Goal: Obtain resource: Obtain resource

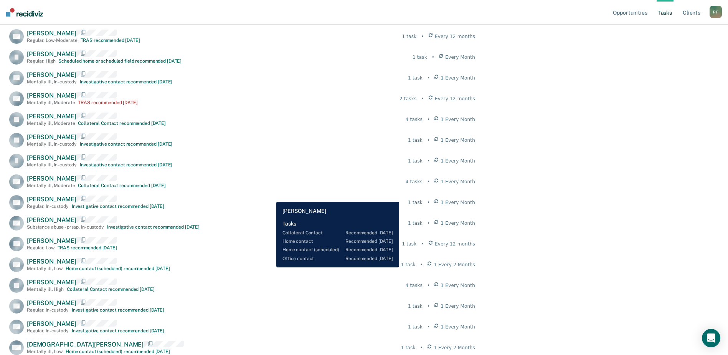
scroll to position [319, 0]
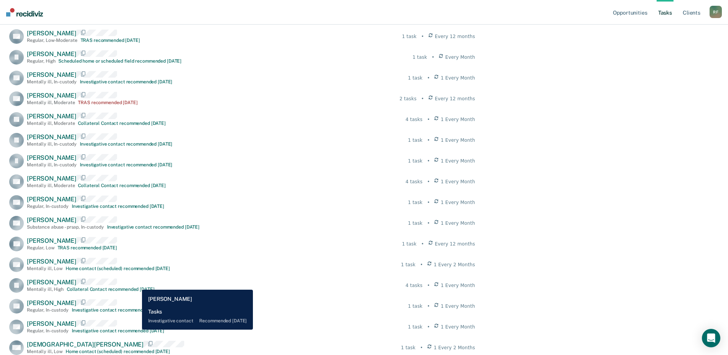
click at [136, 329] on div "Investigative contact recommended [DATE]" at bounding box center [118, 330] width 93 height 5
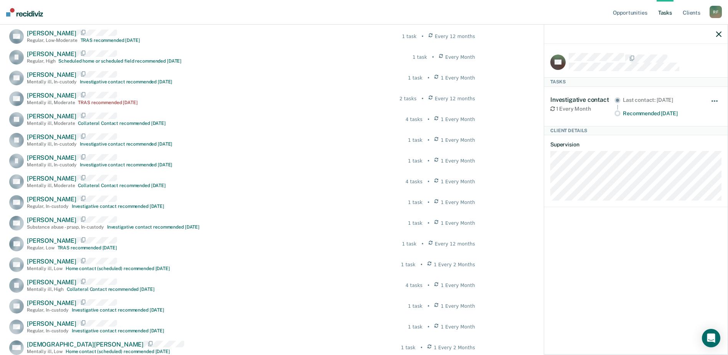
click at [716, 99] on button "button" at bounding box center [715, 105] width 13 height 12
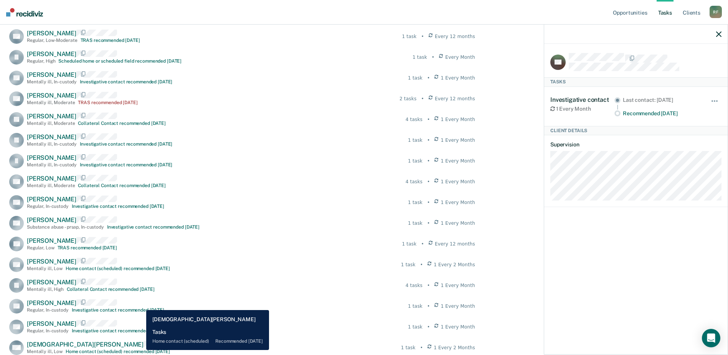
click at [141, 350] on div "Home contact (scheduled) recommended [DATE]" at bounding box center [118, 351] width 104 height 5
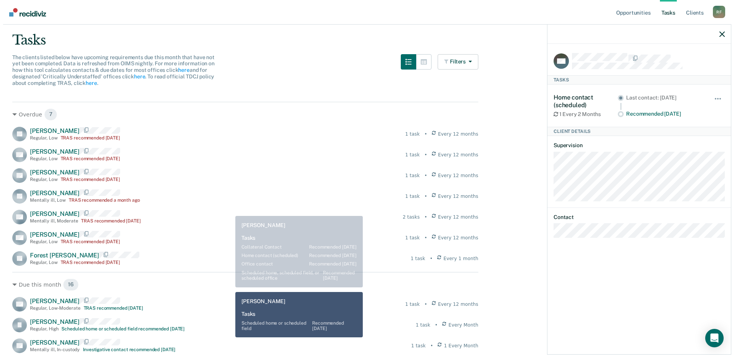
scroll to position [0, 0]
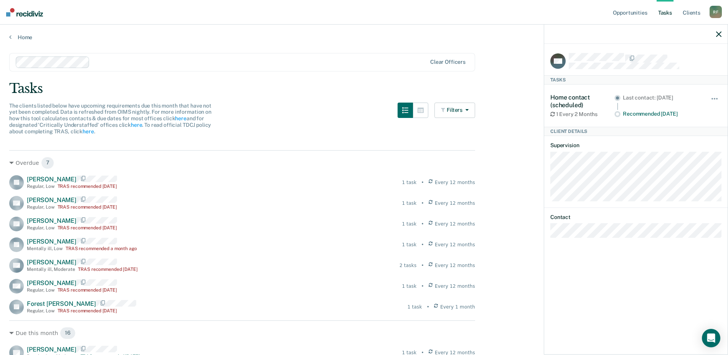
click at [9, 38] on div "Home" at bounding box center [364, 33] width 728 height 16
click at [11, 39] on icon at bounding box center [10, 37] width 2 height 6
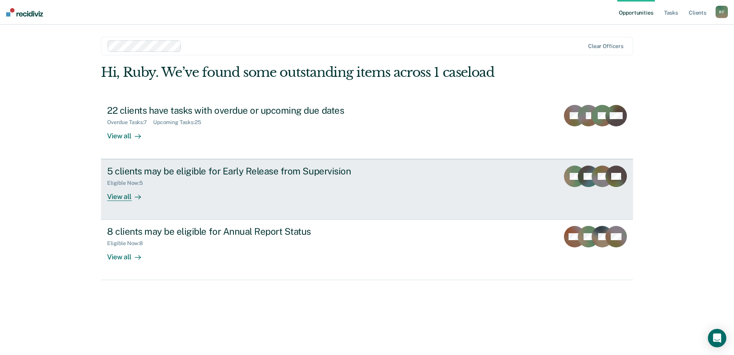
click at [255, 171] on div "5 clients may be eligible for Early Release from Supervision" at bounding box center [242, 170] width 270 height 11
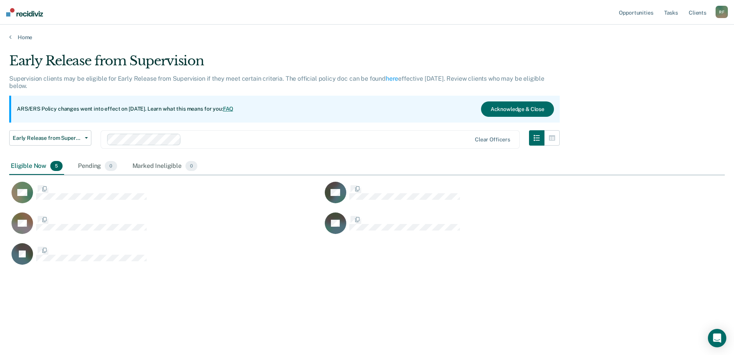
scroll to position [238, 710]
click at [15, 37] on link "Home" at bounding box center [367, 37] width 716 height 7
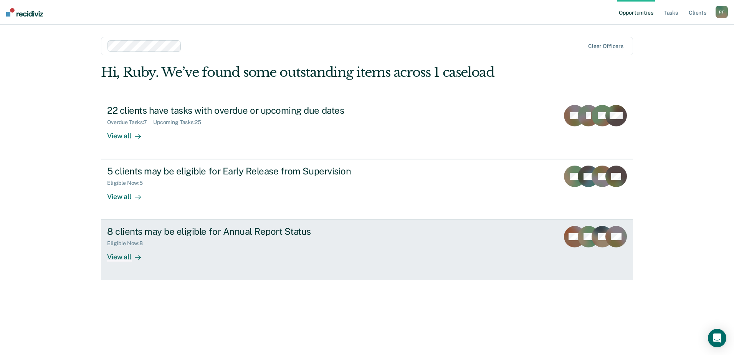
click at [125, 233] on div "8 clients may be eligible for Annual Report Status" at bounding box center [242, 231] width 270 height 11
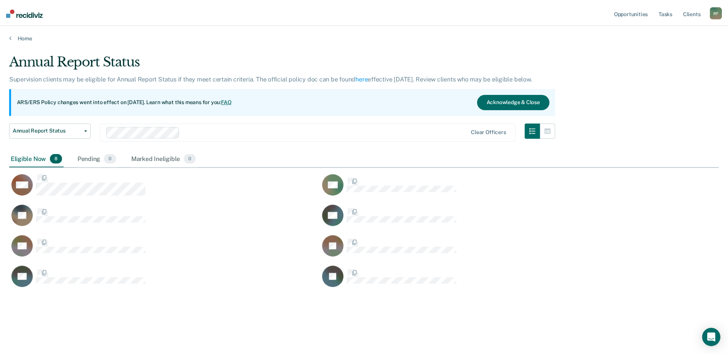
scroll to position [238, 710]
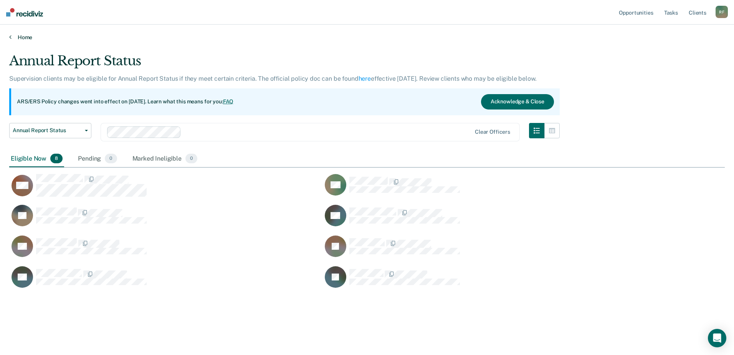
click at [10, 36] on icon at bounding box center [10, 37] width 2 height 6
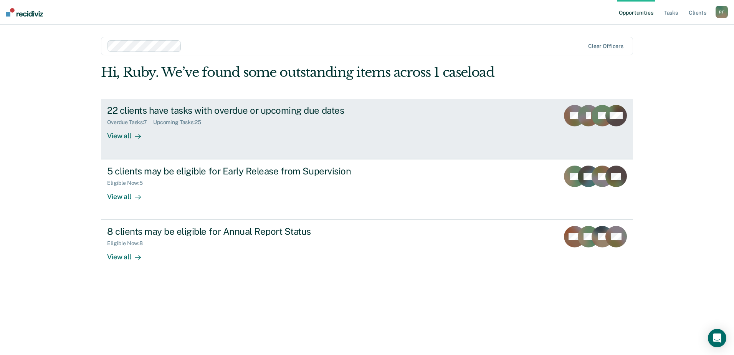
click at [121, 133] on div "View all" at bounding box center [128, 132] width 43 height 15
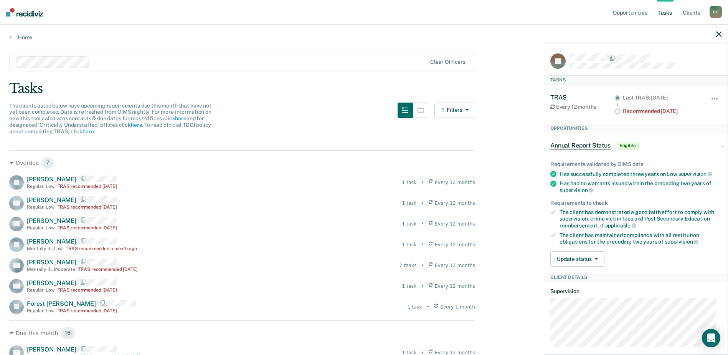
click at [627, 145] on span "Eligible" at bounding box center [628, 146] width 22 height 8
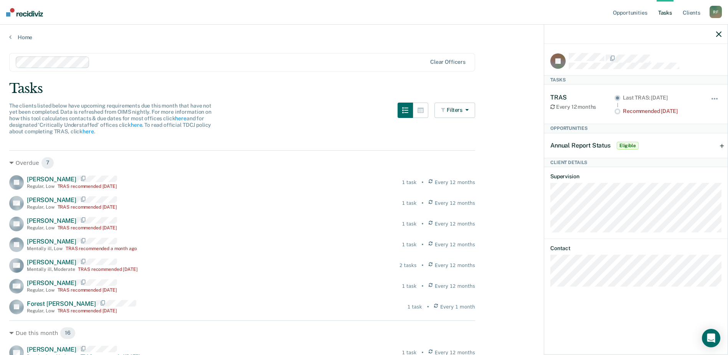
click at [627, 145] on span "Eligible" at bounding box center [628, 146] width 22 height 8
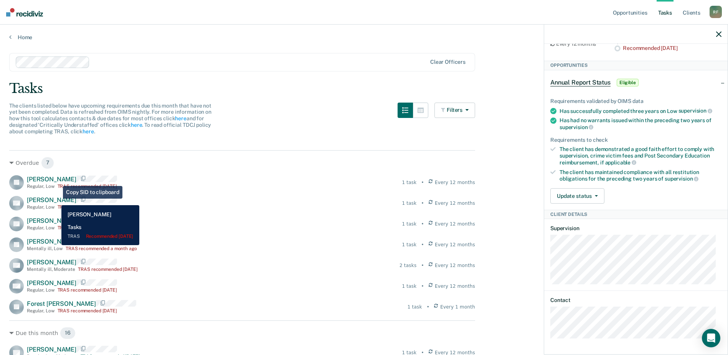
click at [55, 199] on span "[PERSON_NAME]" at bounding box center [52, 199] width 50 height 7
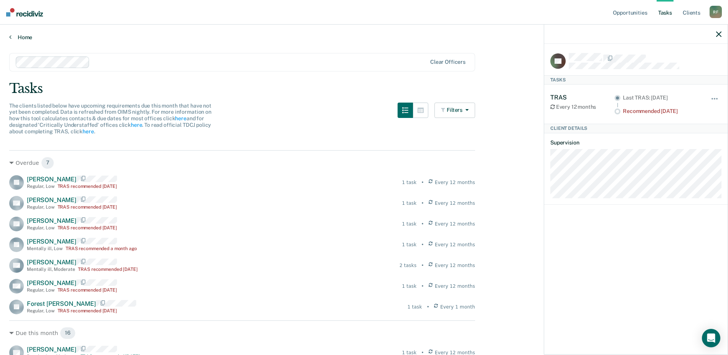
click at [10, 36] on icon at bounding box center [10, 37] width 2 height 6
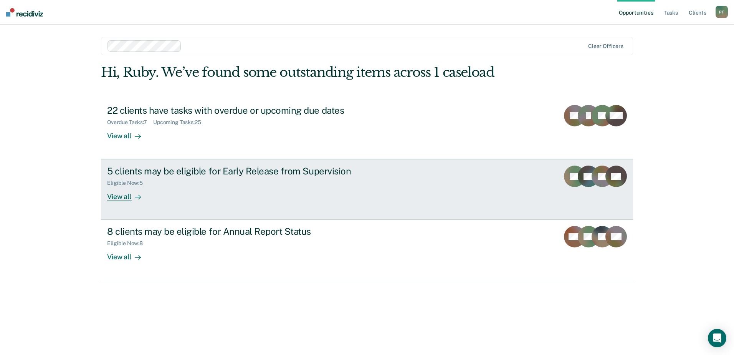
click at [139, 174] on div "5 clients may be eligible for Early Release from Supervision" at bounding box center [242, 170] width 270 height 11
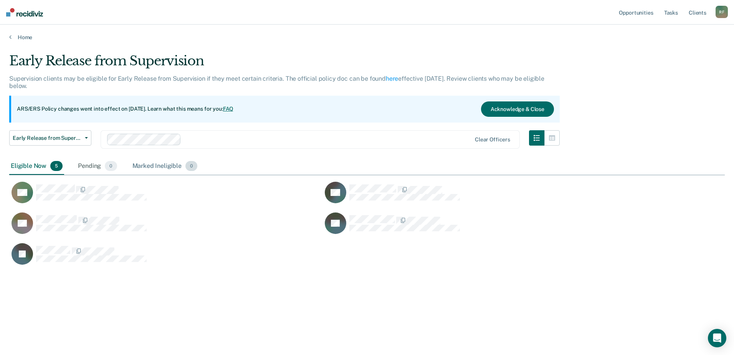
scroll to position [238, 710]
click at [12, 41] on main "Early Release from Supervision Supervision clients may be eligible for Early Re…" at bounding box center [367, 197] width 734 height 312
click at [10, 37] on div "Home" at bounding box center [367, 33] width 734 height 16
click at [12, 36] on link "Home" at bounding box center [367, 37] width 716 height 7
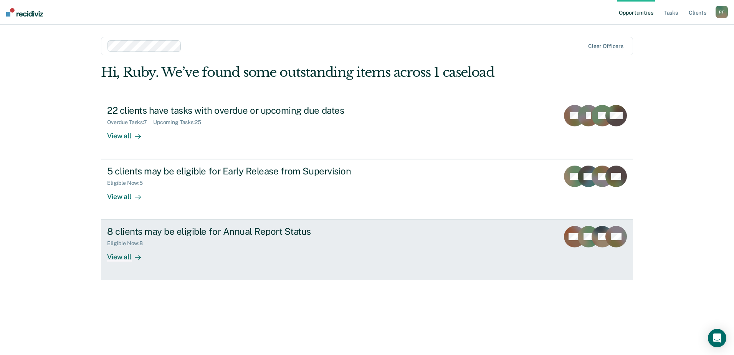
click at [121, 234] on div "8 clients may be eligible for Annual Report Status" at bounding box center [242, 231] width 270 height 11
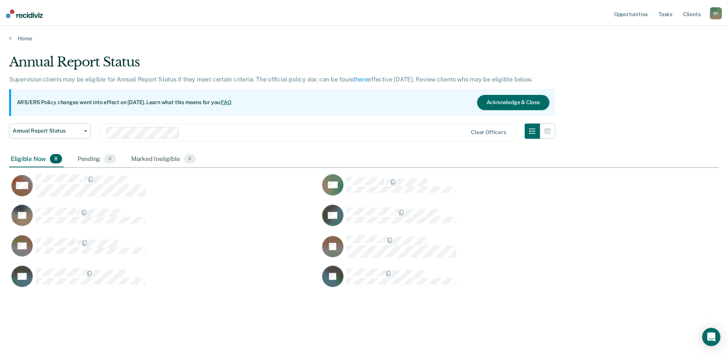
scroll to position [238, 710]
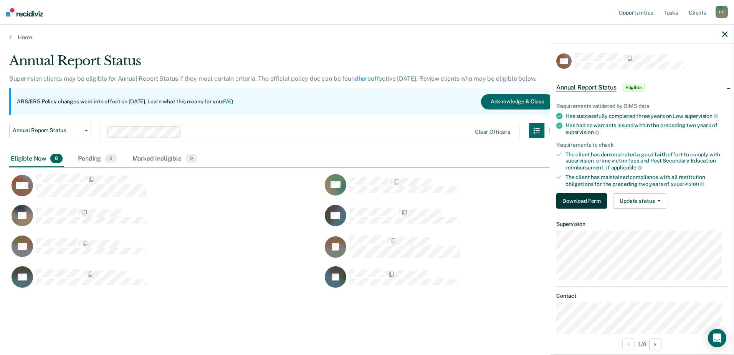
click at [579, 200] on button "Download Form" at bounding box center [581, 200] width 51 height 15
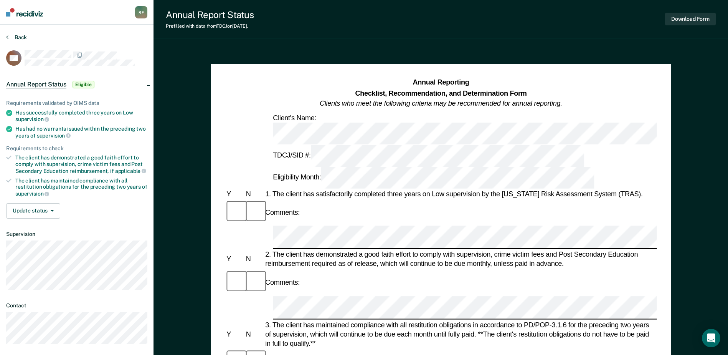
click at [7, 39] on icon at bounding box center [7, 37] width 2 height 6
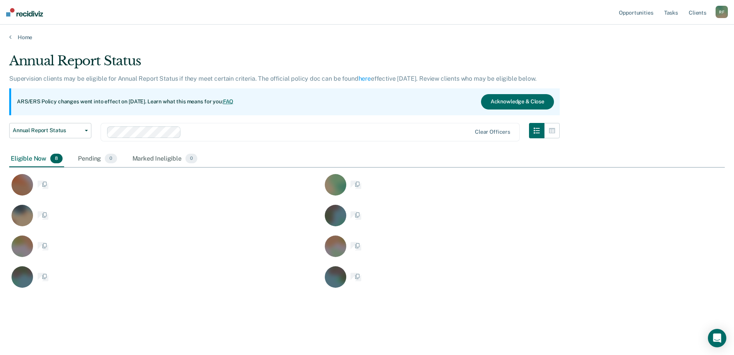
scroll to position [238, 710]
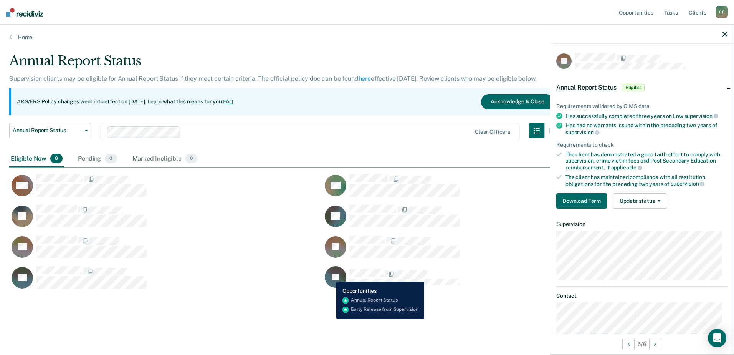
click at [331, 276] on rect "CaseloadOpportunityCell-04791733" at bounding box center [336, 277] width 22 height 22
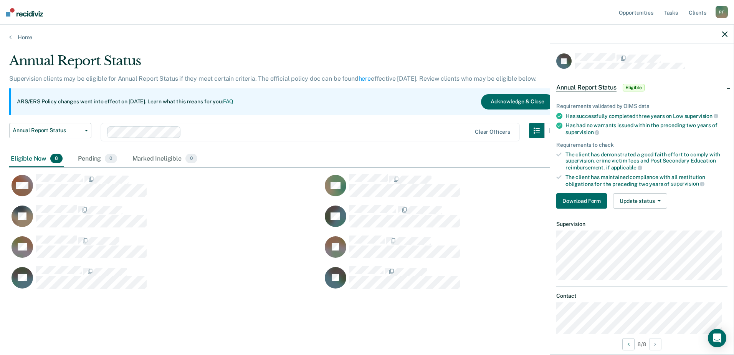
scroll to position [15, 0]
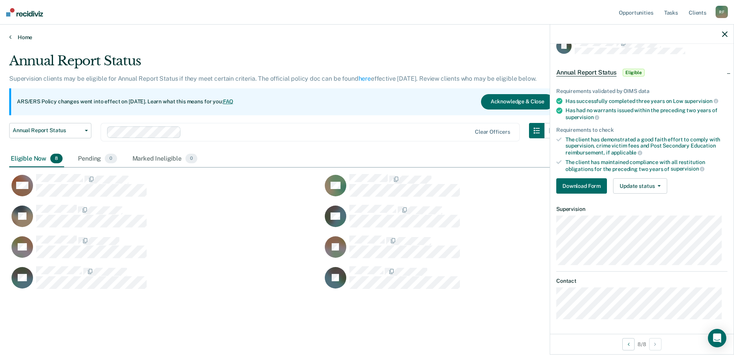
click at [17, 35] on link "Home" at bounding box center [367, 37] width 716 height 7
